Goal: Transaction & Acquisition: Book appointment/travel/reservation

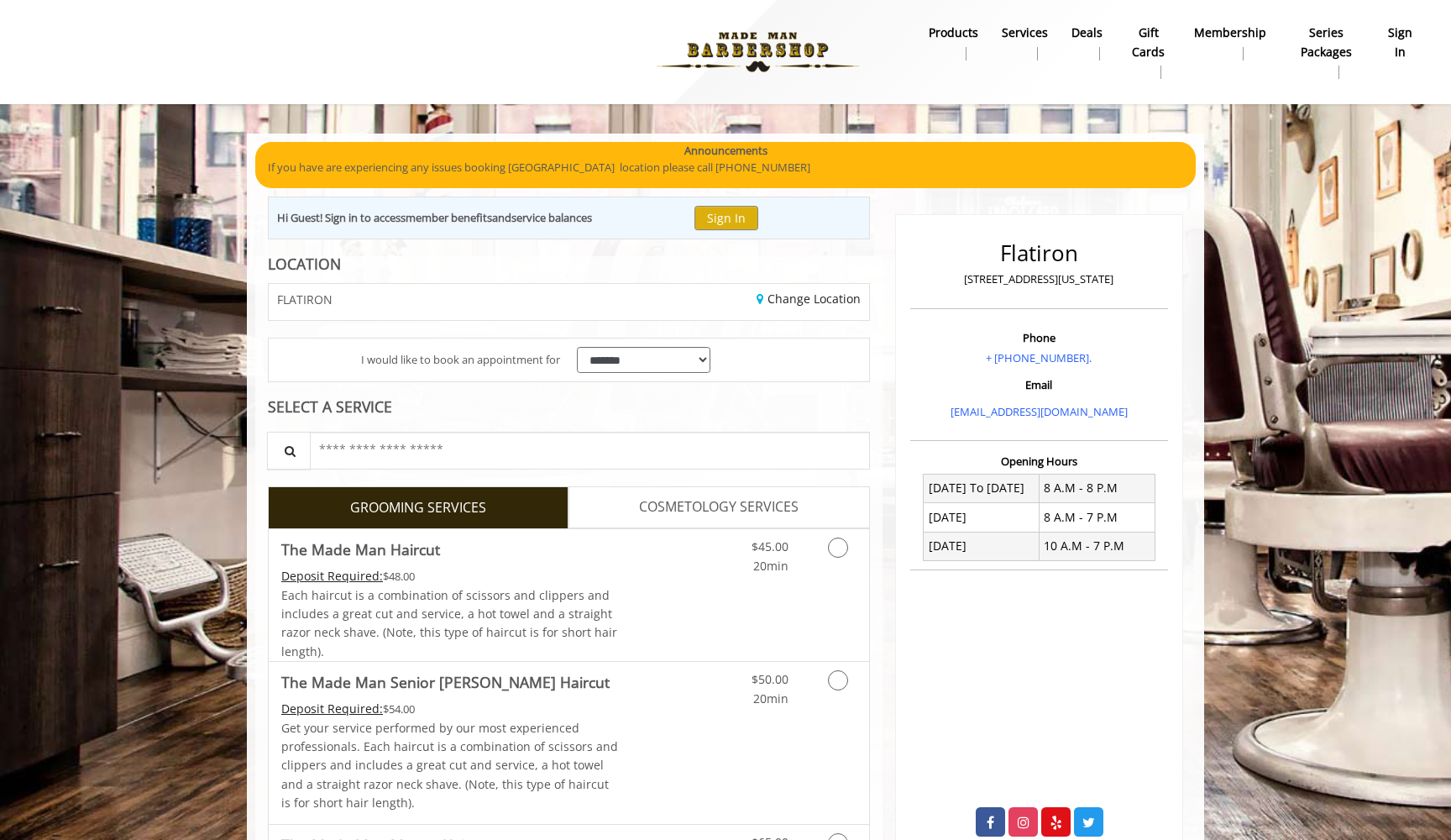
scroll to position [155, 0]
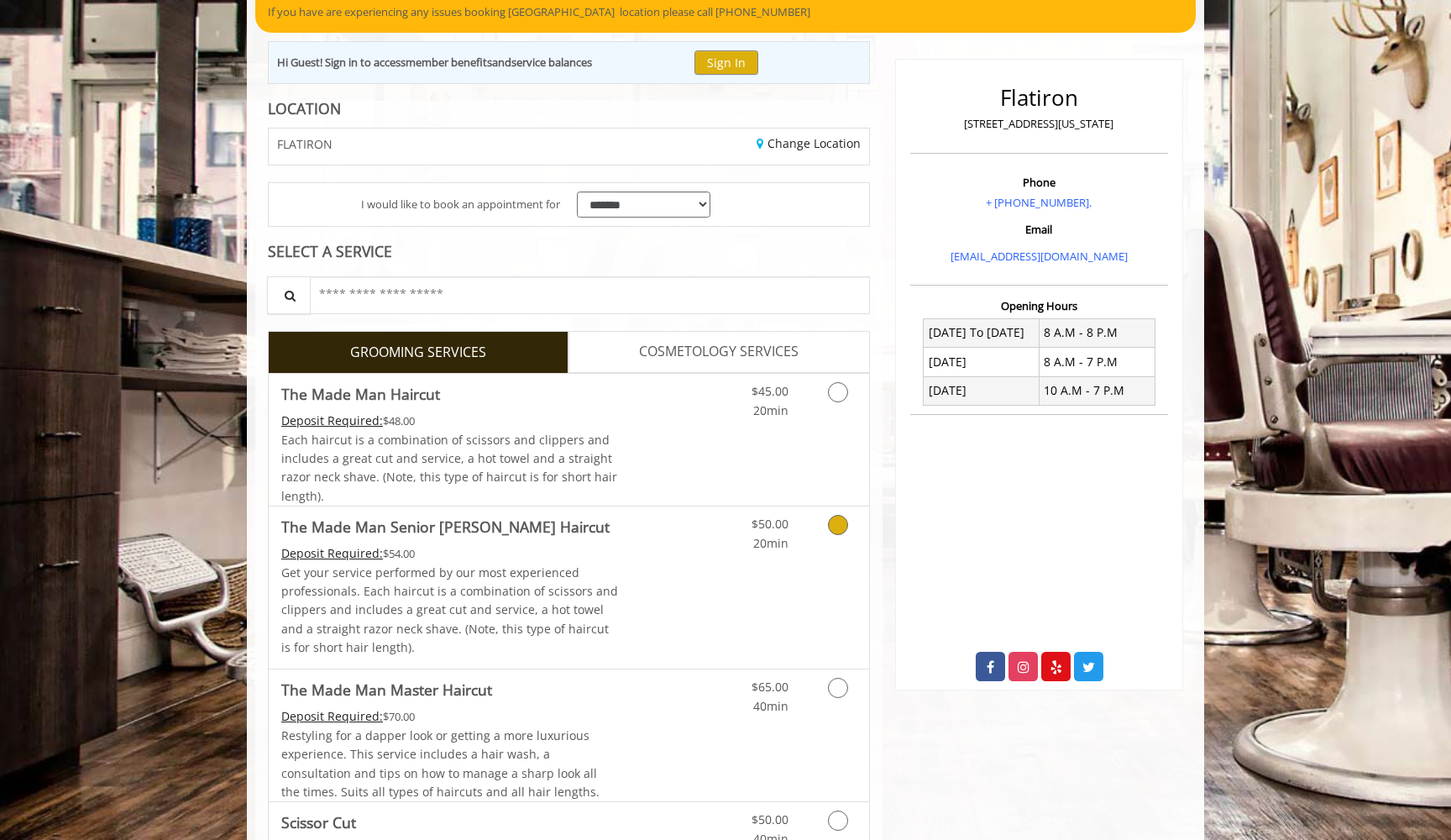
click at [862, 514] on div "Grooming services" at bounding box center [835, 530] width 68 height 46
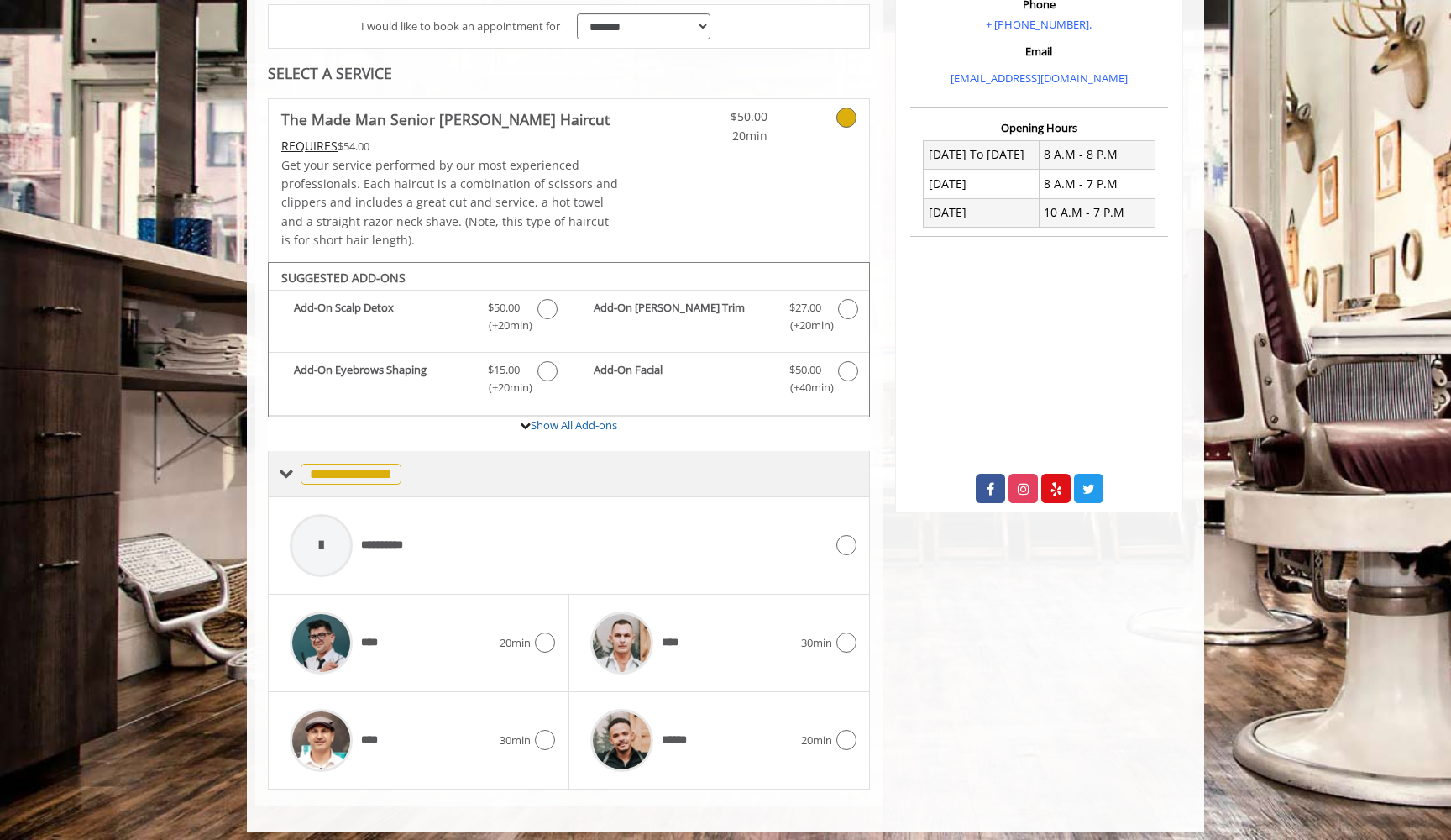
click at [859, 456] on div "**********" at bounding box center [568, 473] width 602 height 45
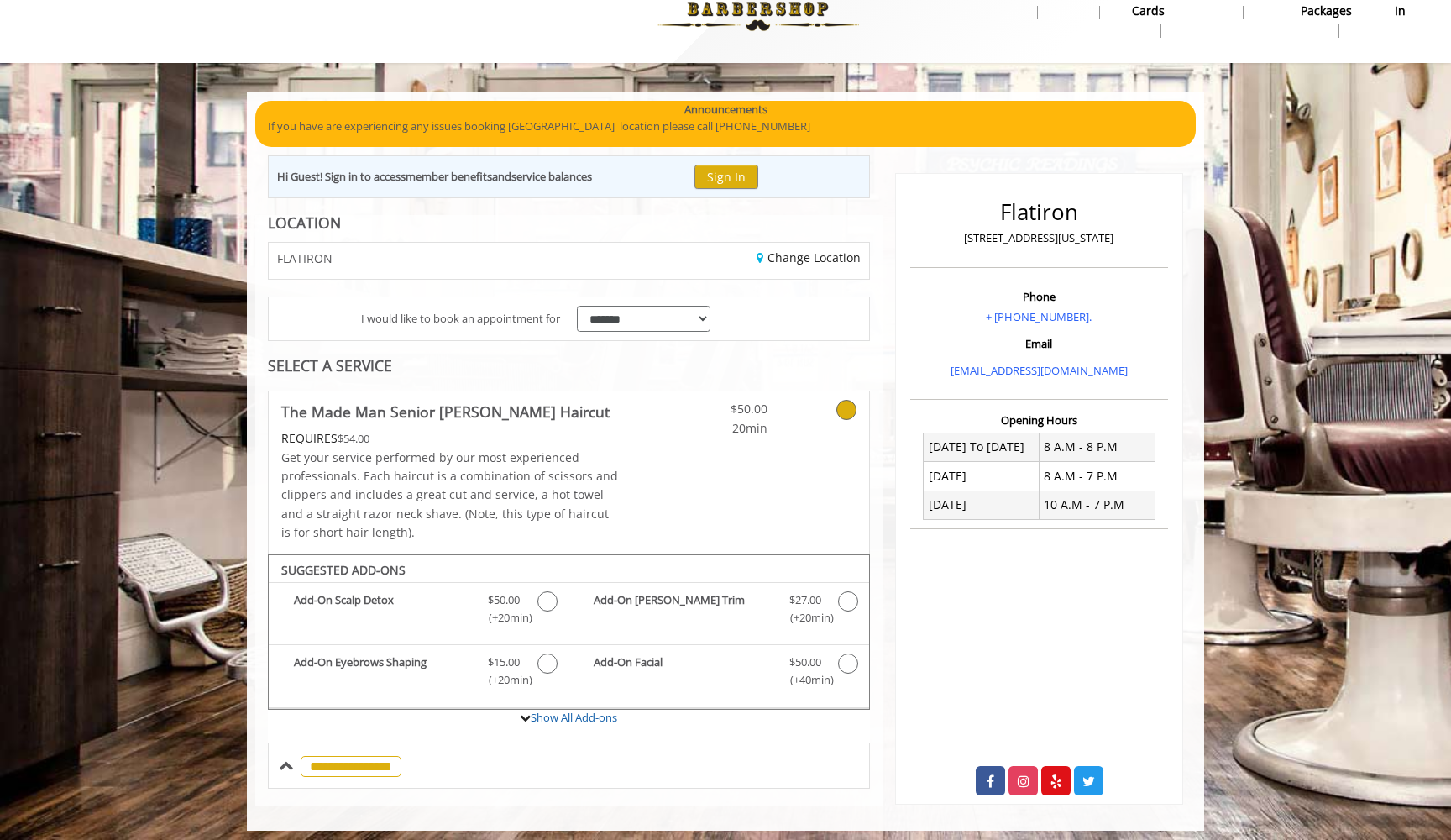
scroll to position [40, 0]
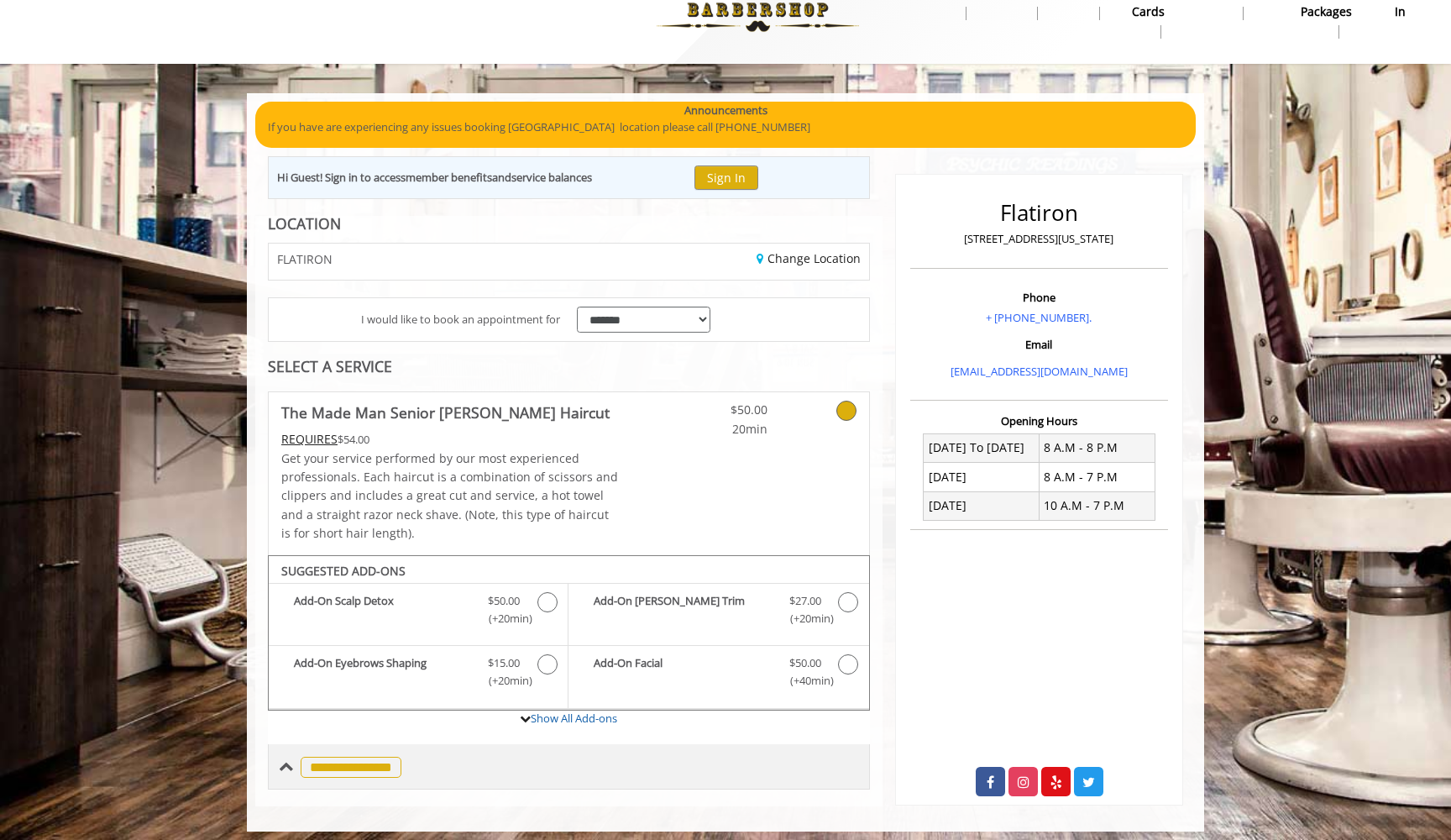
click at [393, 756] on span "**********" at bounding box center [351, 767] width 101 height 21
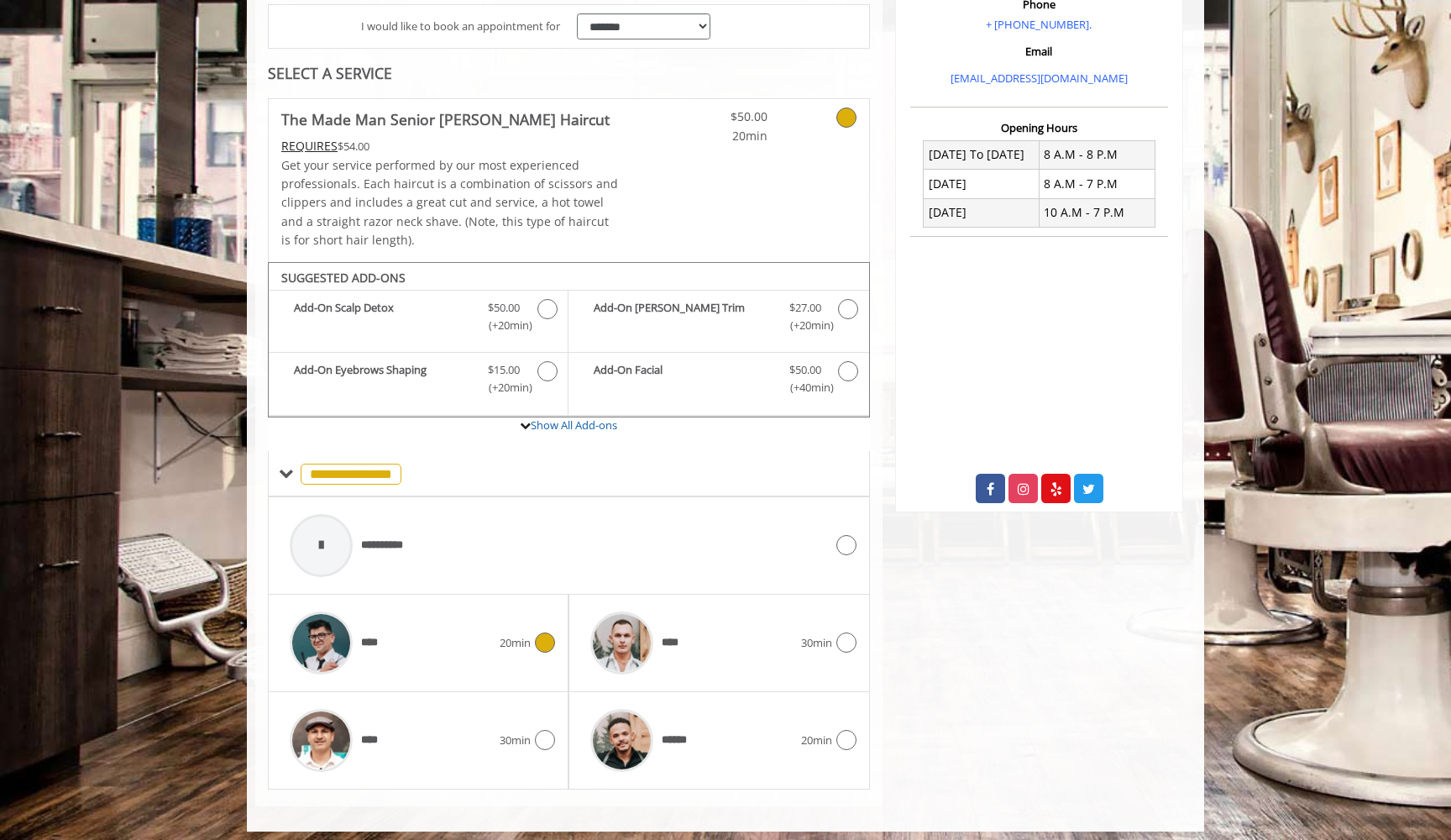
click at [544, 639] on icon at bounding box center [544, 642] width 20 height 20
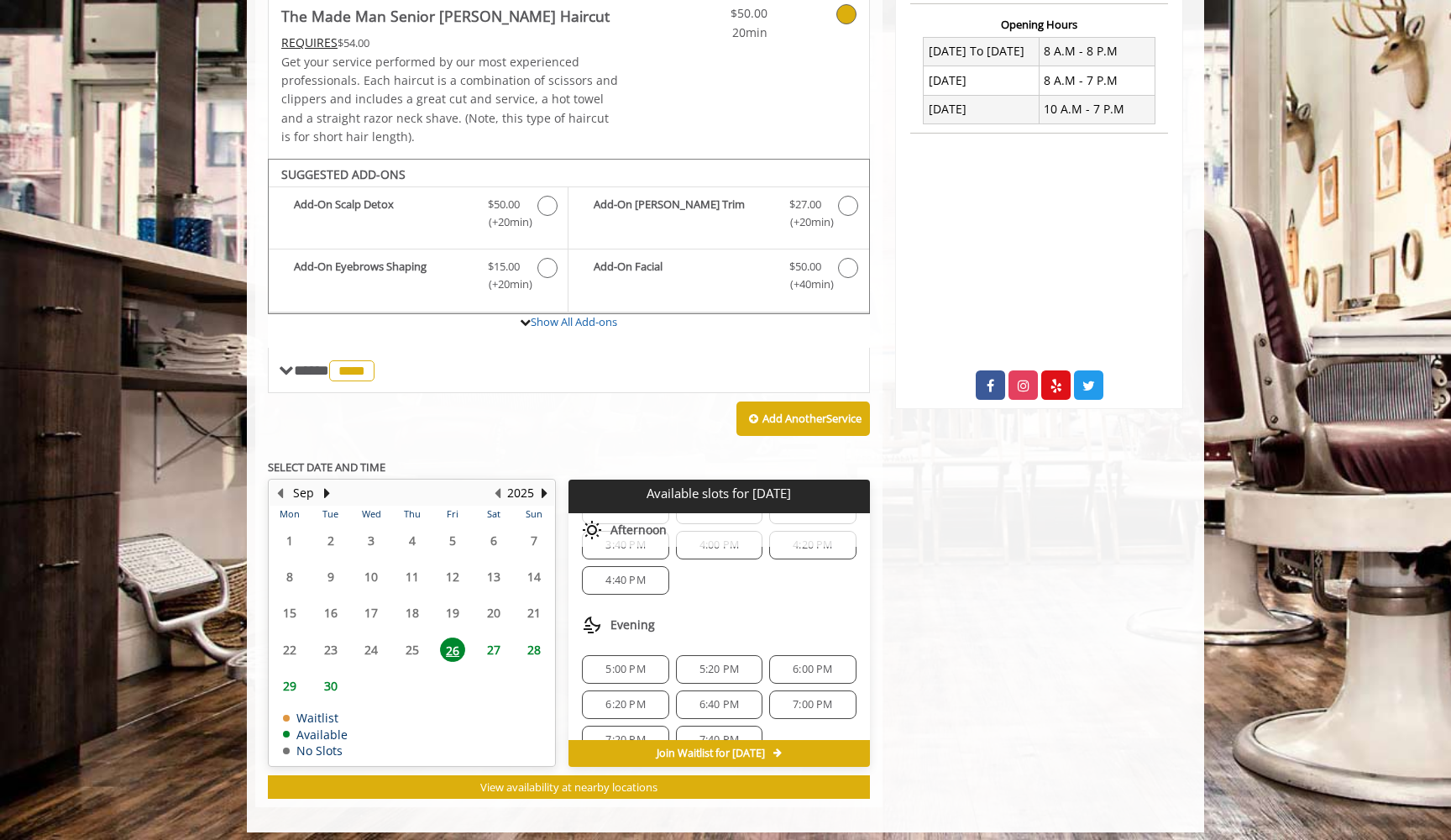
scroll to position [174, 0]
click at [496, 643] on span "27" at bounding box center [493, 649] width 25 height 24
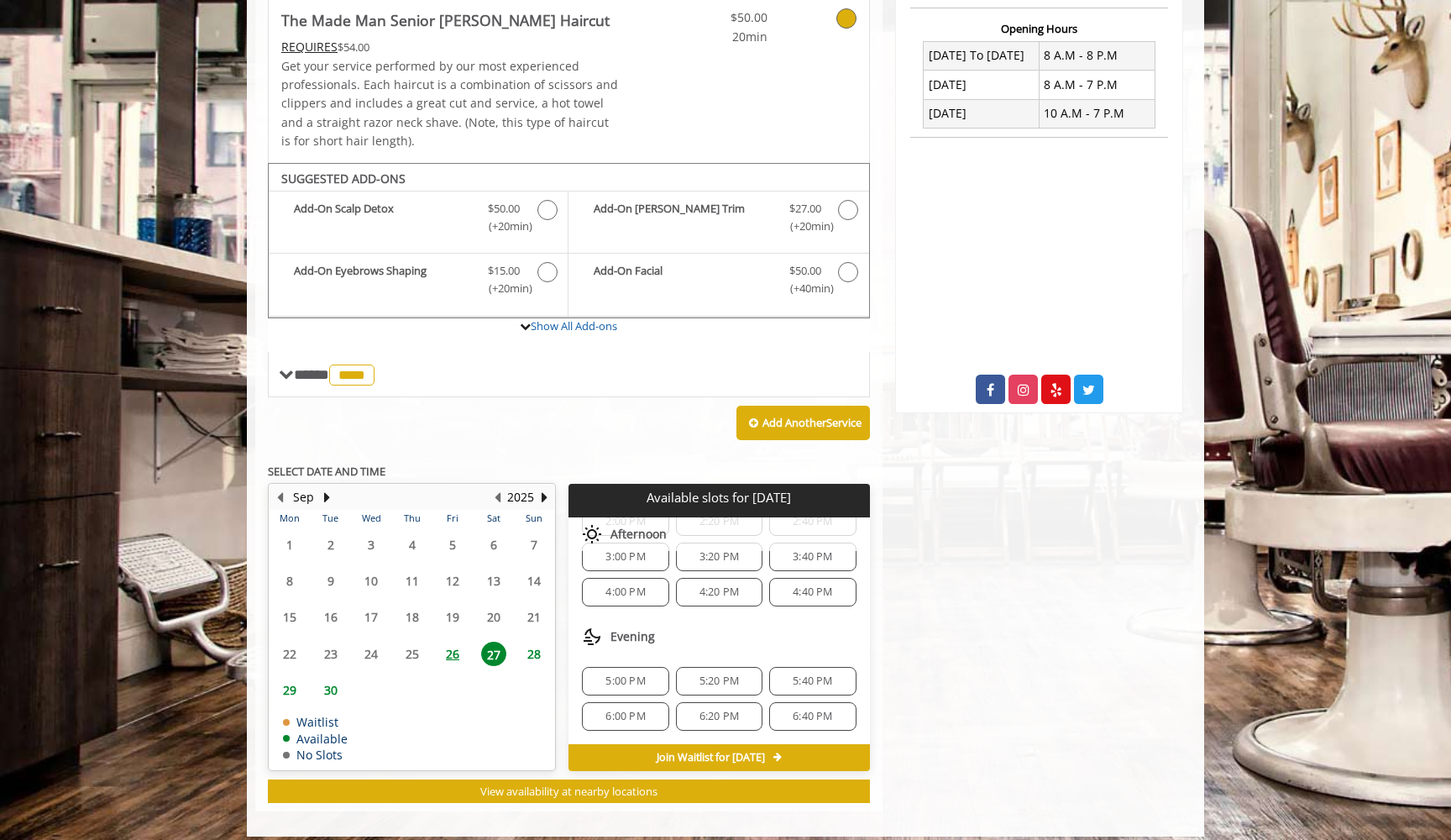
scroll to position [277, 0]
click at [335, 677] on span "30" at bounding box center [330, 689] width 25 height 24
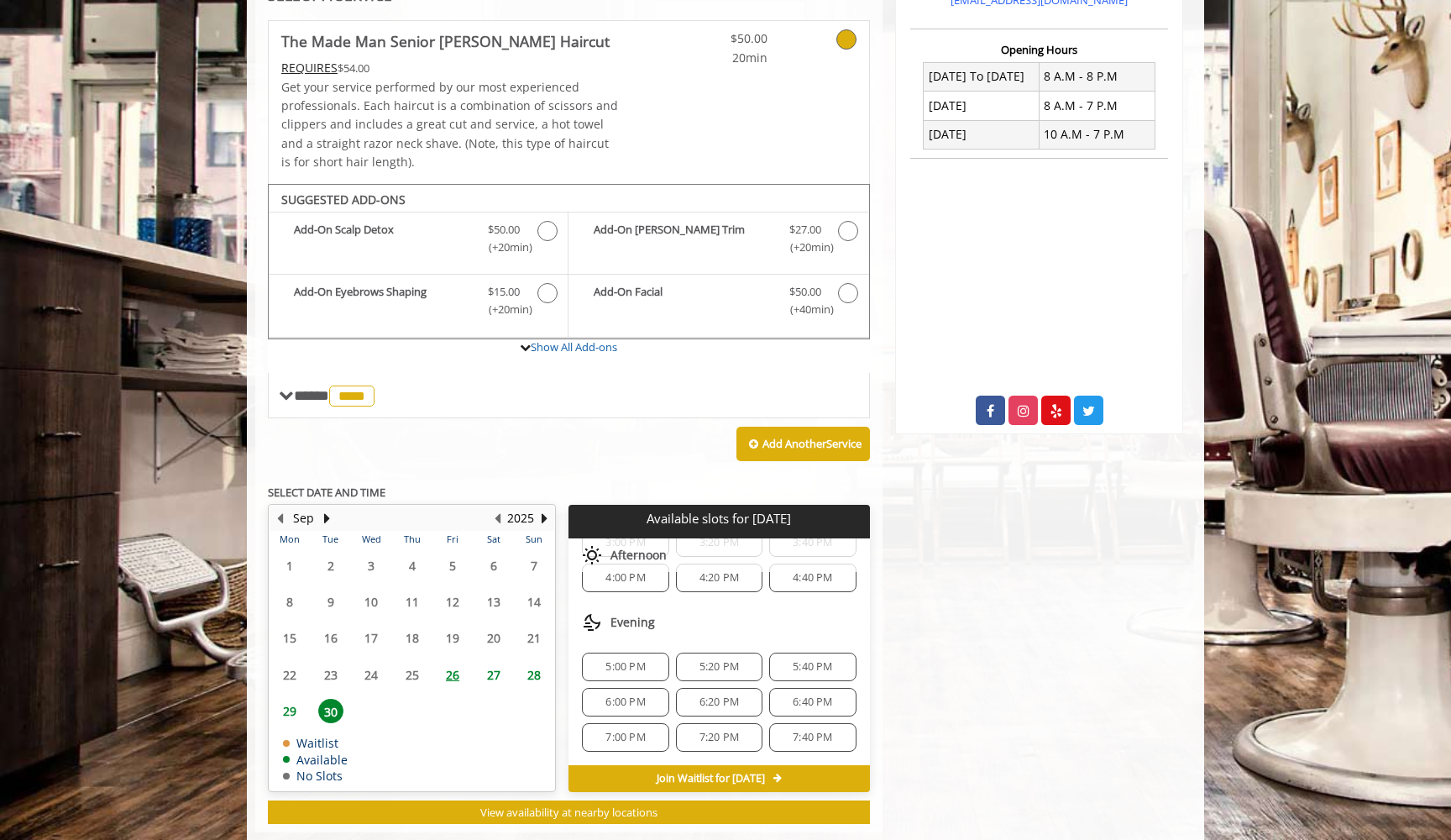
scroll to position [357, 0]
click at [291, 702] on span "29" at bounding box center [290, 710] width 25 height 24
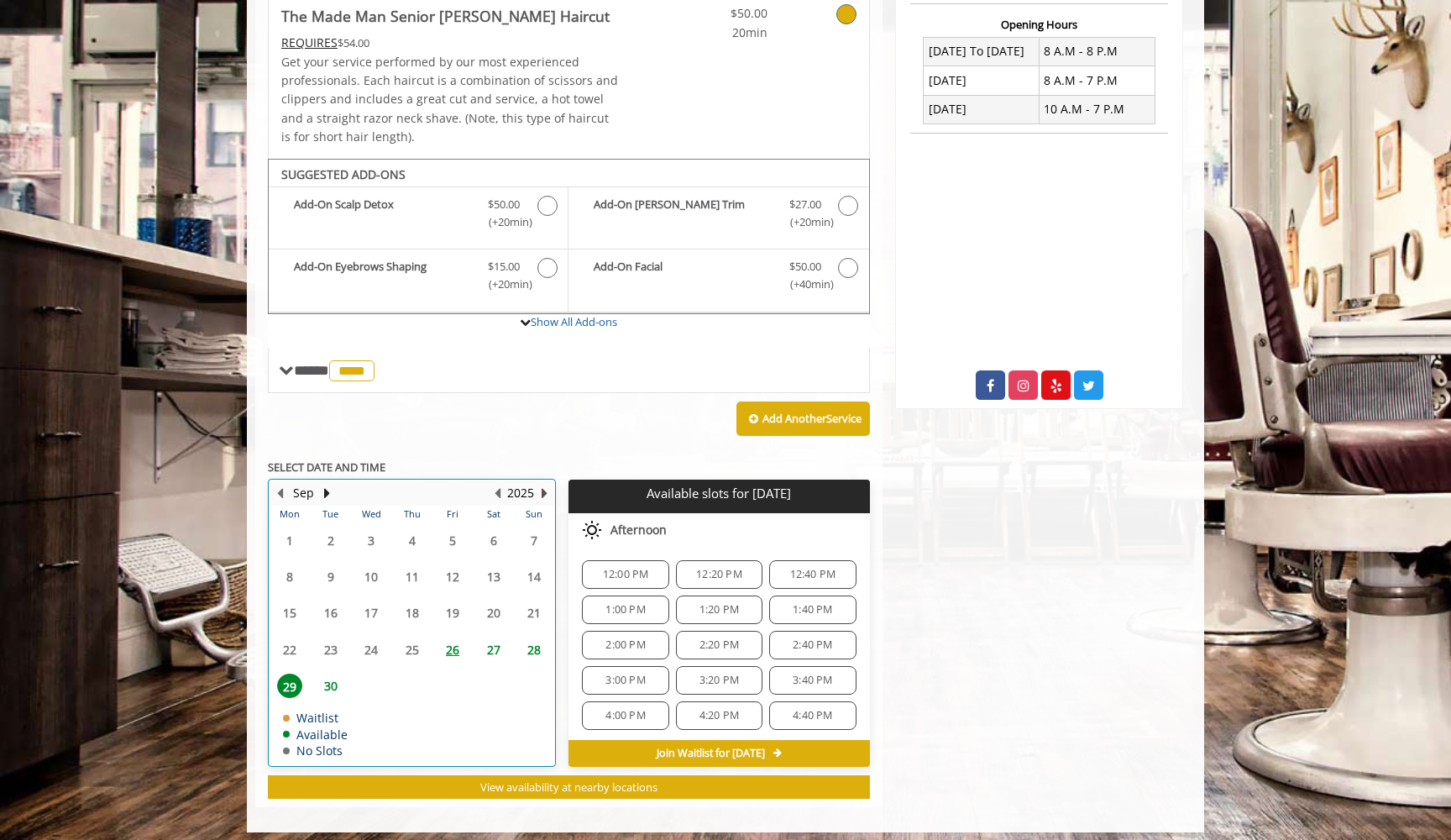
click at [541, 484] on button "Next Year" at bounding box center [544, 492] width 13 height 18
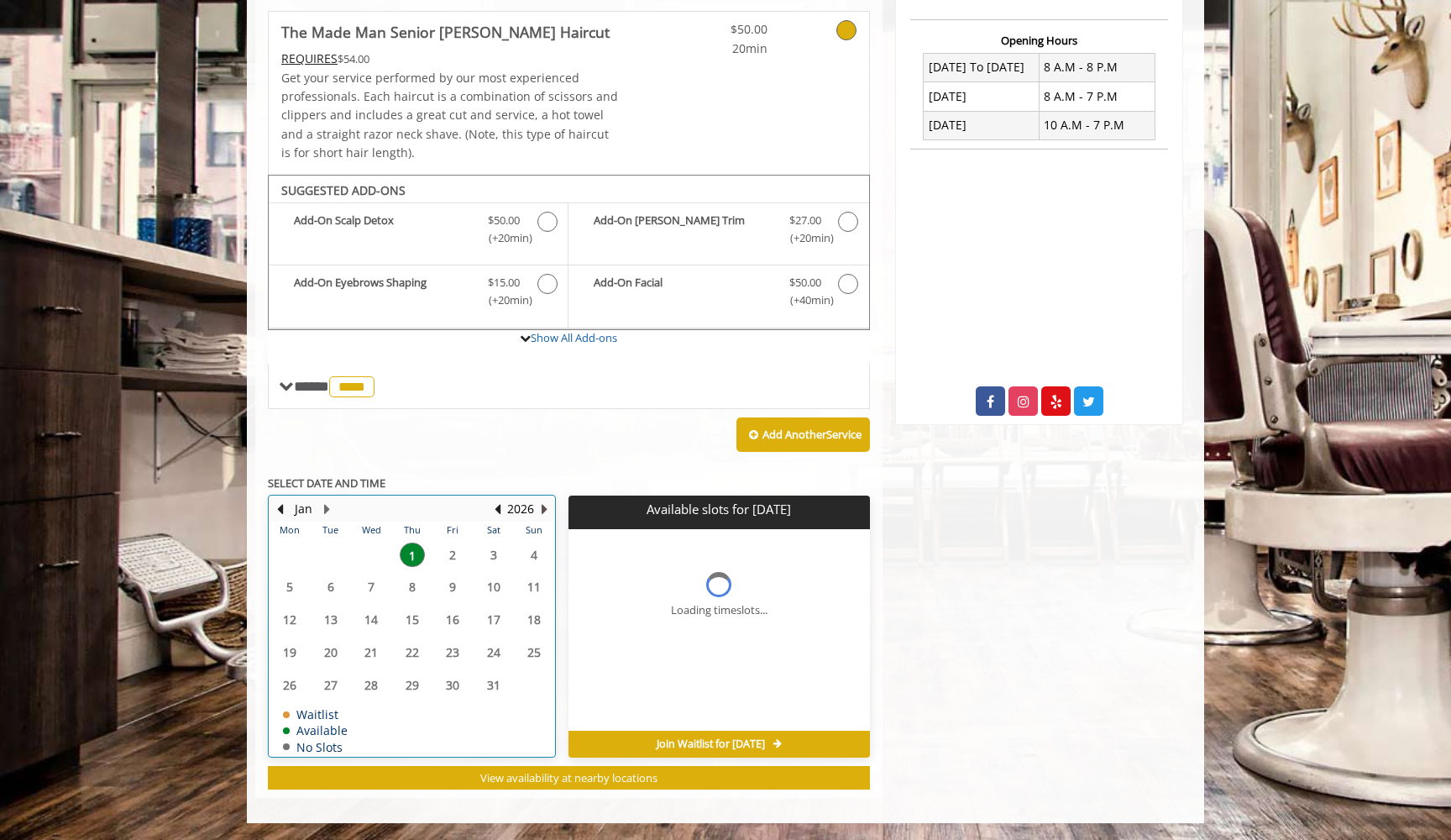
scroll to position [411, 0]
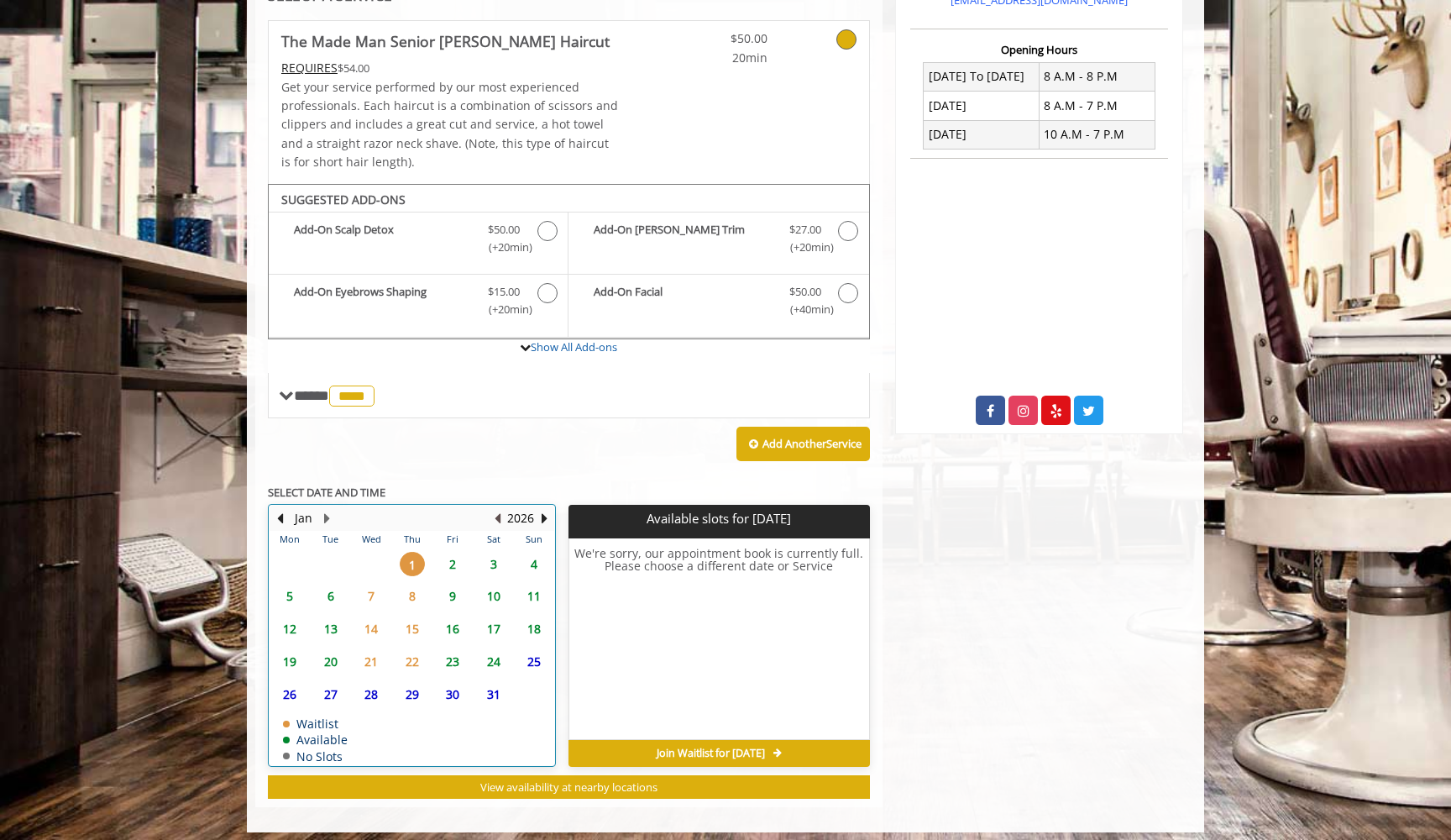
click at [500, 509] on button "Previous Year" at bounding box center [497, 517] width 13 height 18
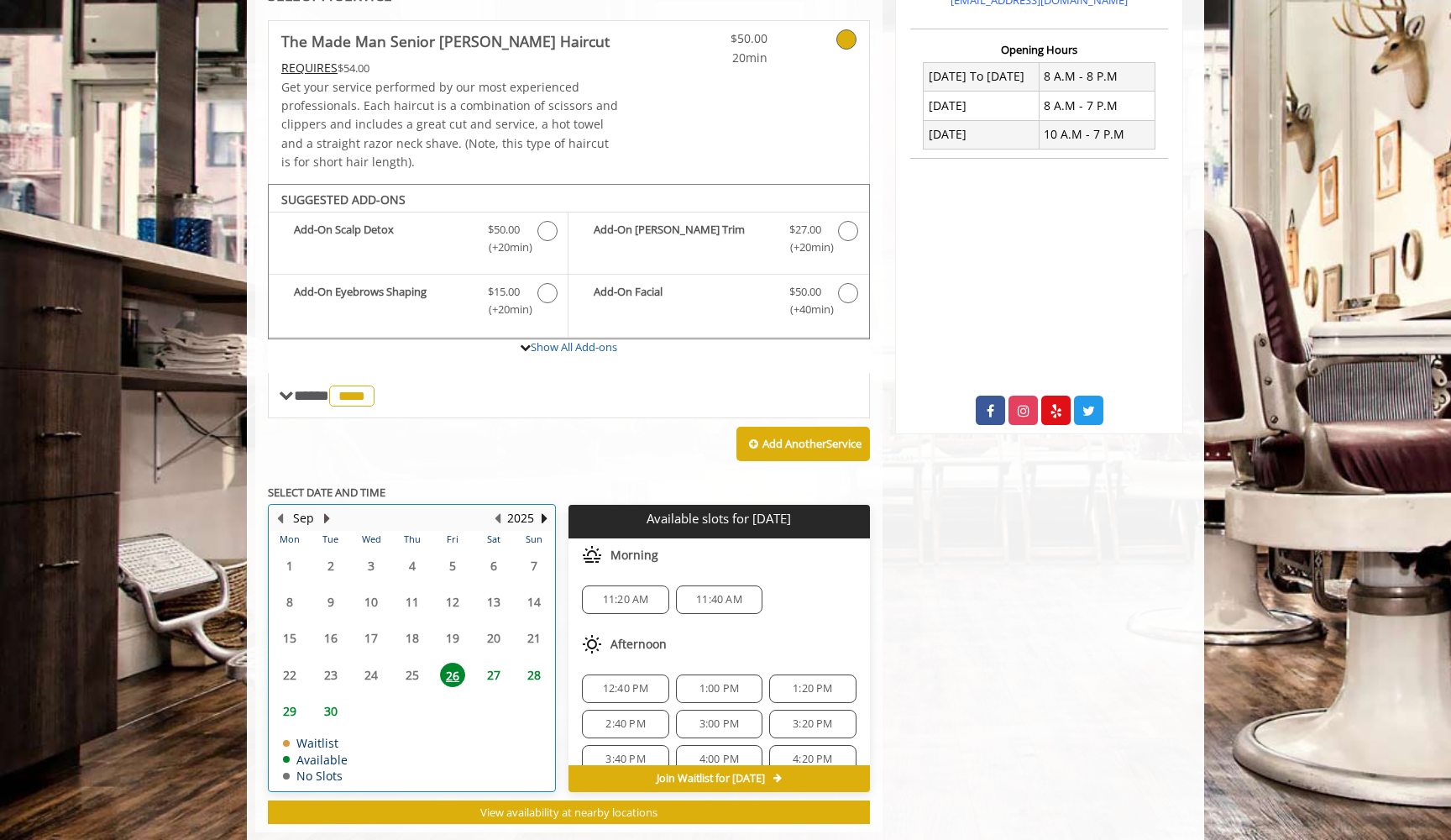
scroll to position [436, 0]
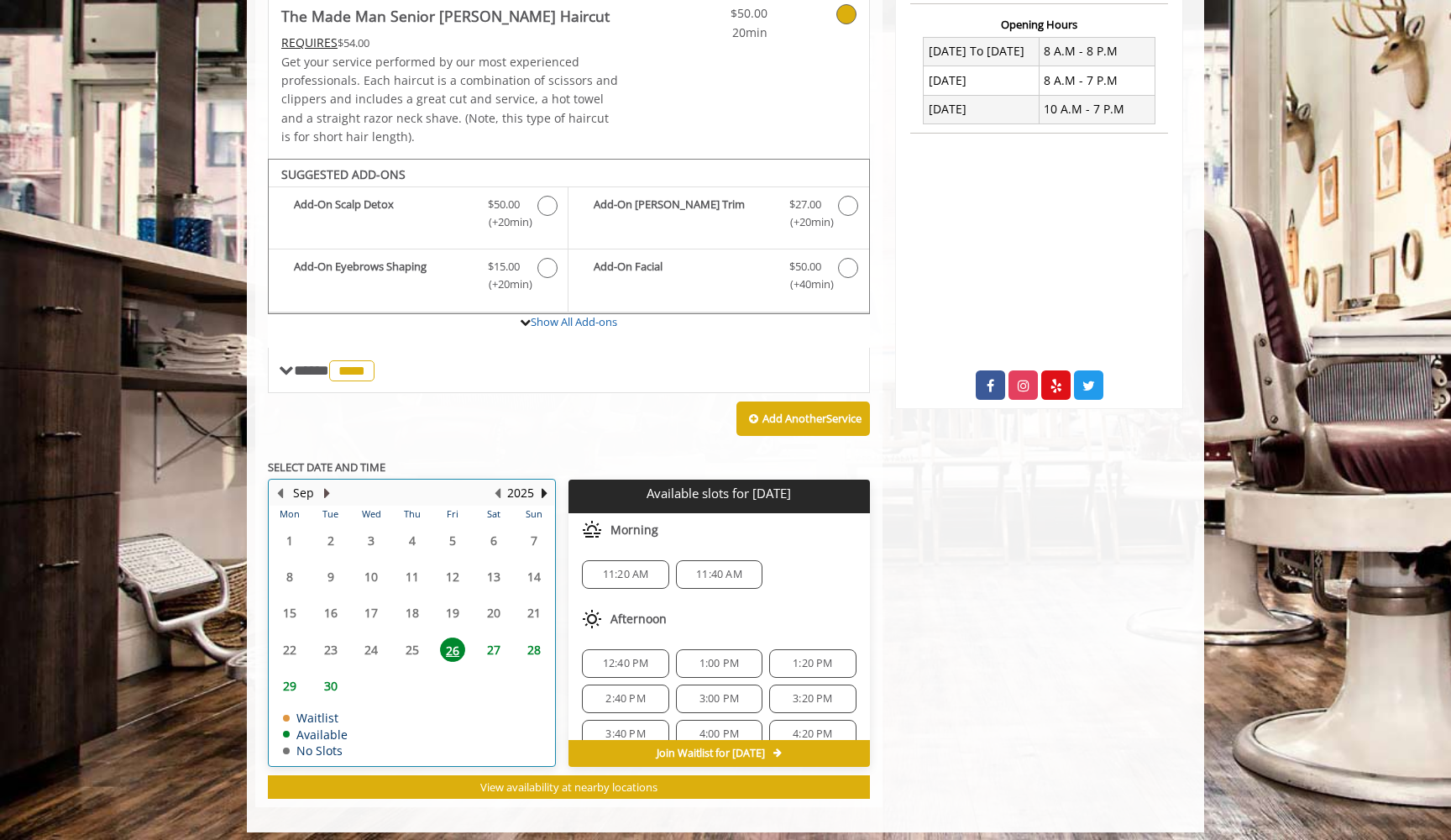
click at [330, 485] on button "Next Month" at bounding box center [327, 492] width 13 height 18
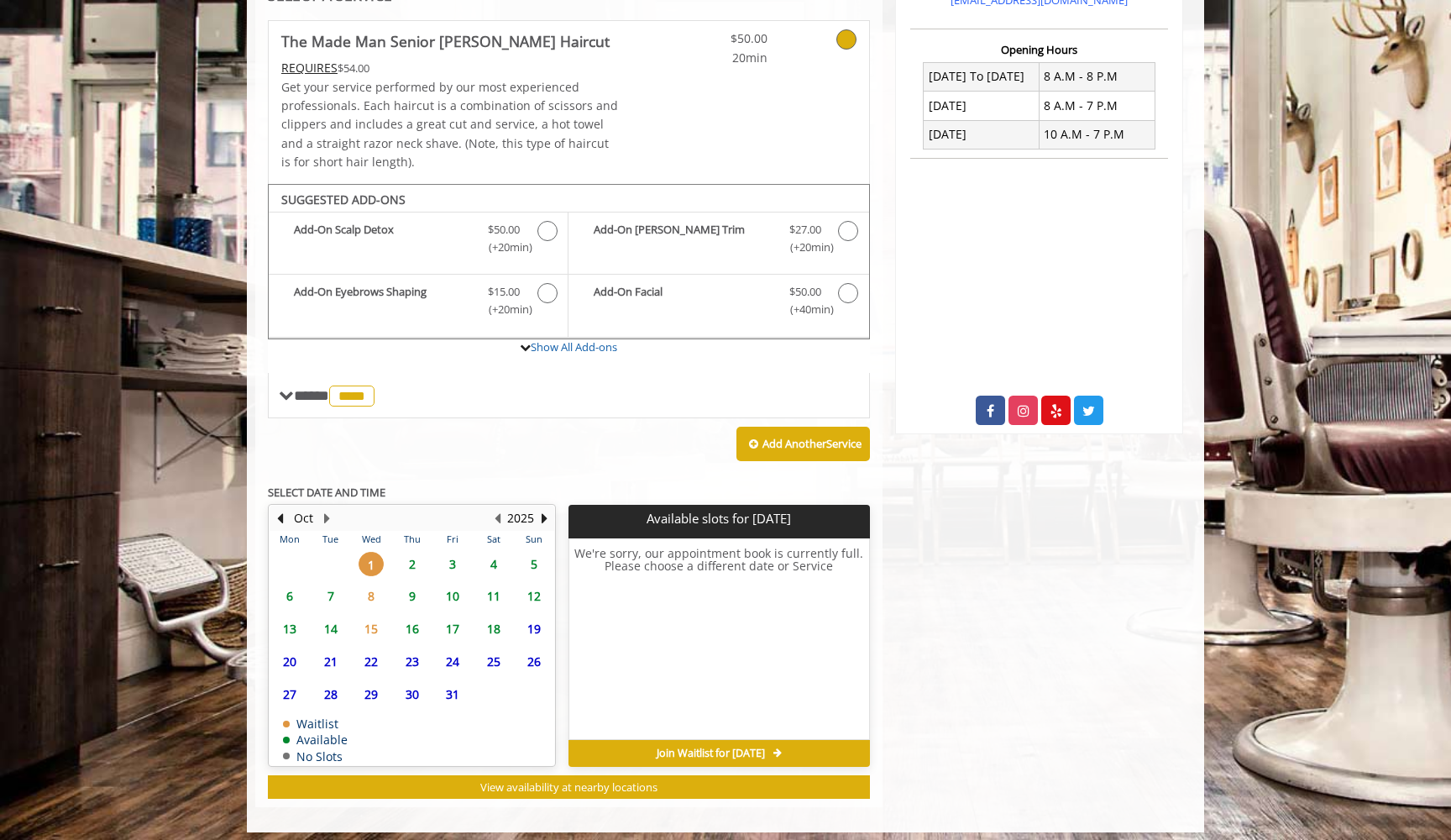
click at [421, 558] on span "2" at bounding box center [412, 564] width 25 height 24
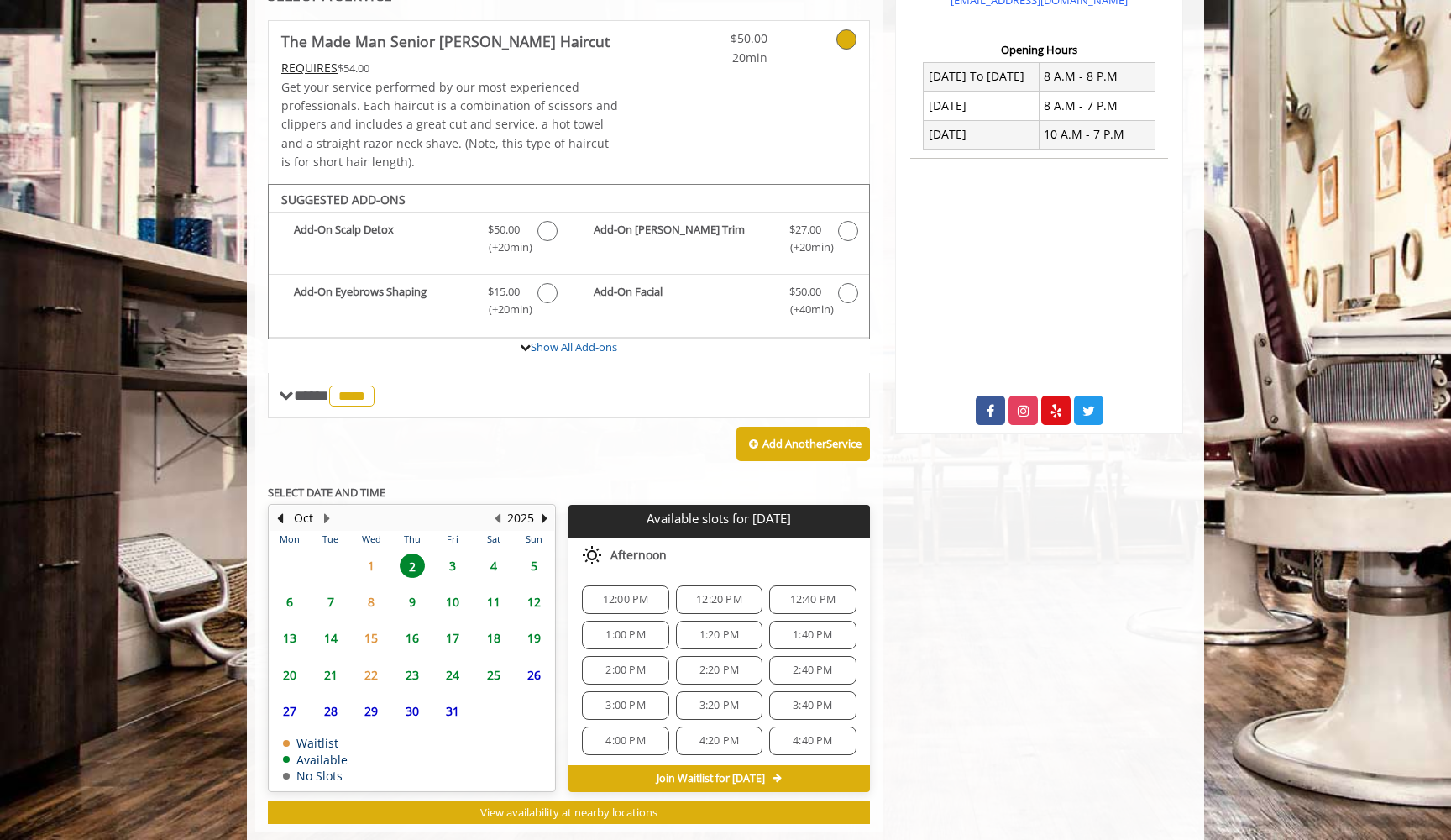
scroll to position [436, 0]
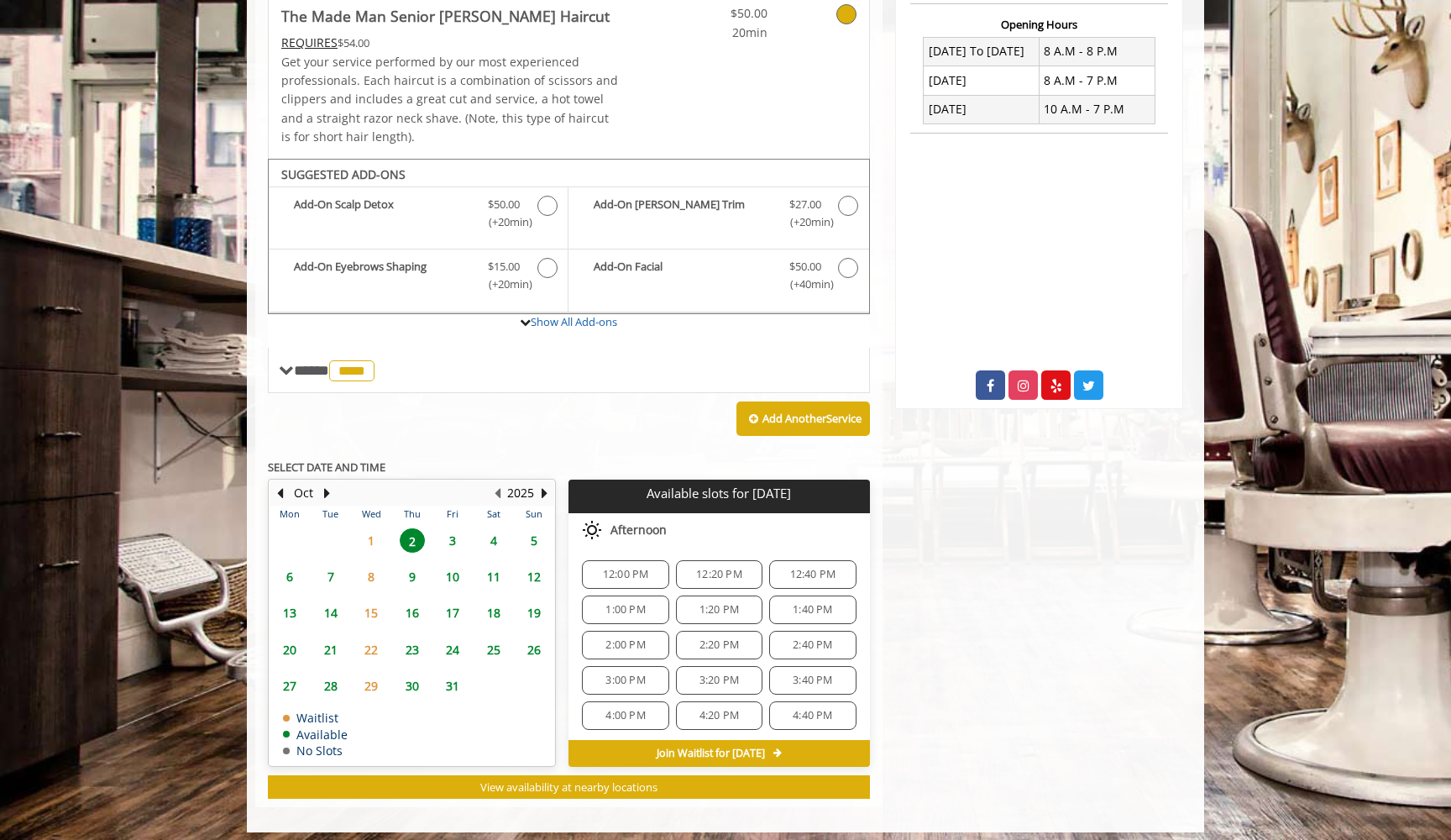
click at [450, 533] on span "3" at bounding box center [453, 539] width 25 height 24
click at [495, 532] on span "4" at bounding box center [493, 539] width 25 height 24
click at [540, 528] on span "5" at bounding box center [534, 539] width 25 height 24
click at [282, 566] on span "6" at bounding box center [290, 576] width 25 height 24
